Goal: Check status: Check status

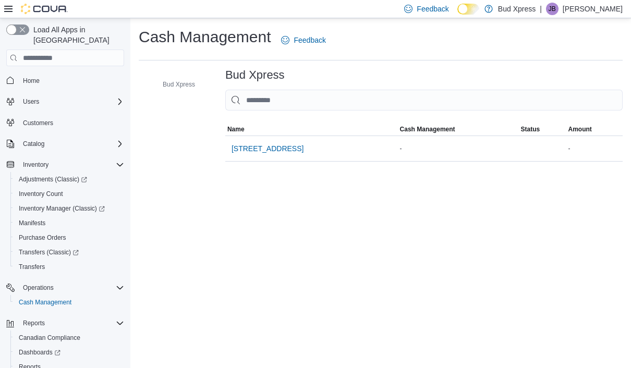
scroll to position [4, 0]
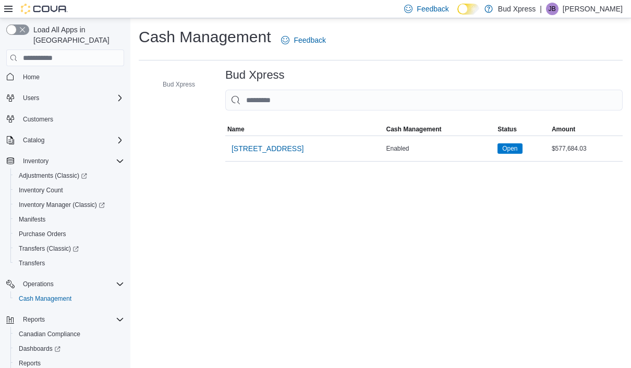
click at [259, 143] on span "[STREET_ADDRESS]" at bounding box center [268, 148] width 72 height 10
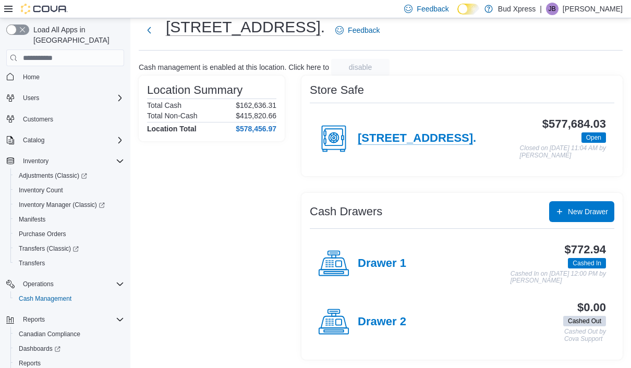
click at [368, 248] on div "Drawer 1" at bounding box center [362, 263] width 88 height 31
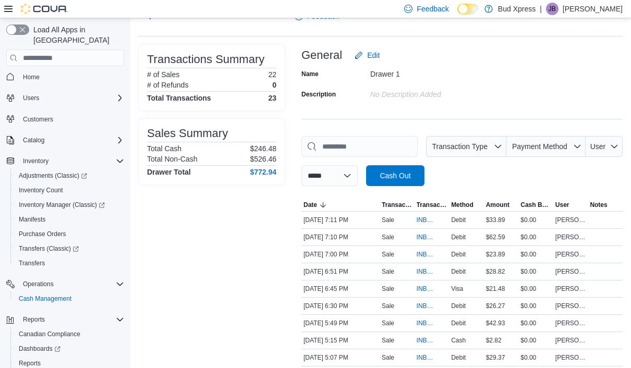
click at [408, 211] on span "Transaction Type" at bounding box center [397, 205] width 35 height 13
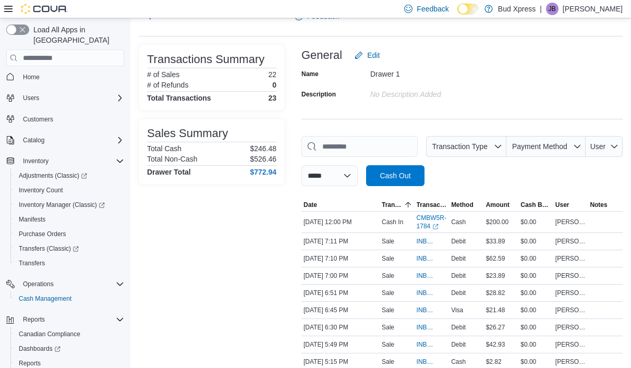
click at [422, 221] on link "CMBW5R-1784 (opens in a new tab or window)" at bounding box center [432, 222] width 31 height 17
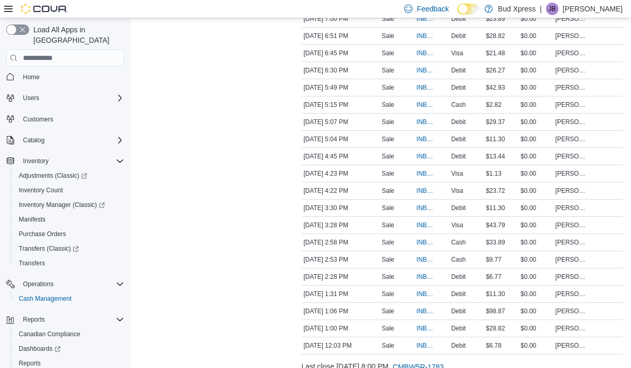
scroll to position [298, 0]
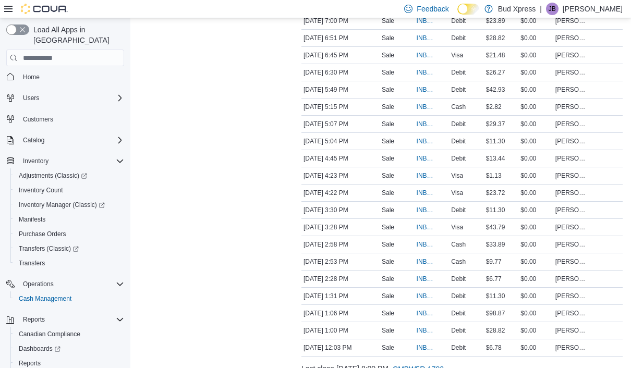
click at [419, 312] on span "INBW5R-19217" at bounding box center [427, 313] width 20 height 8
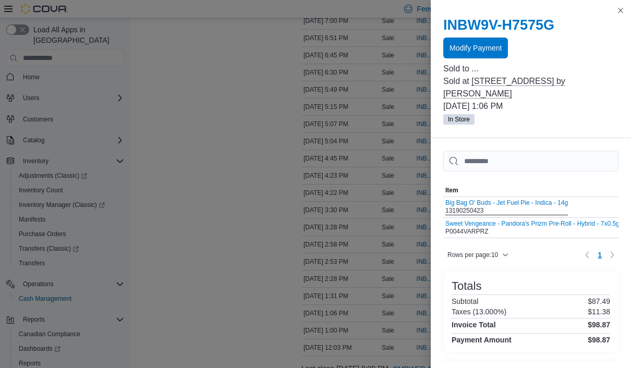
click at [480, 220] on button "Sweet Vengeance - Pandora's Prizm Pre-Roll - Hybrid - 7x0.5g" at bounding box center [532, 223] width 174 height 7
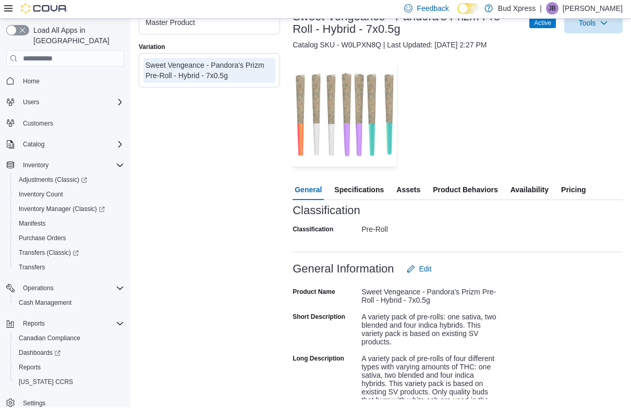
scroll to position [96, 0]
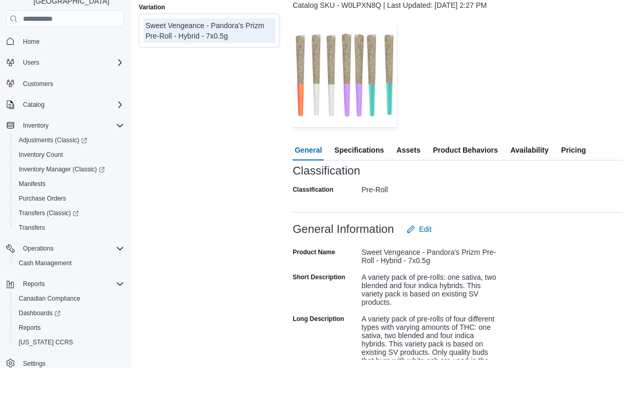
click at [533, 181] on span "Availability" at bounding box center [530, 191] width 38 height 21
